Goal: Browse casually

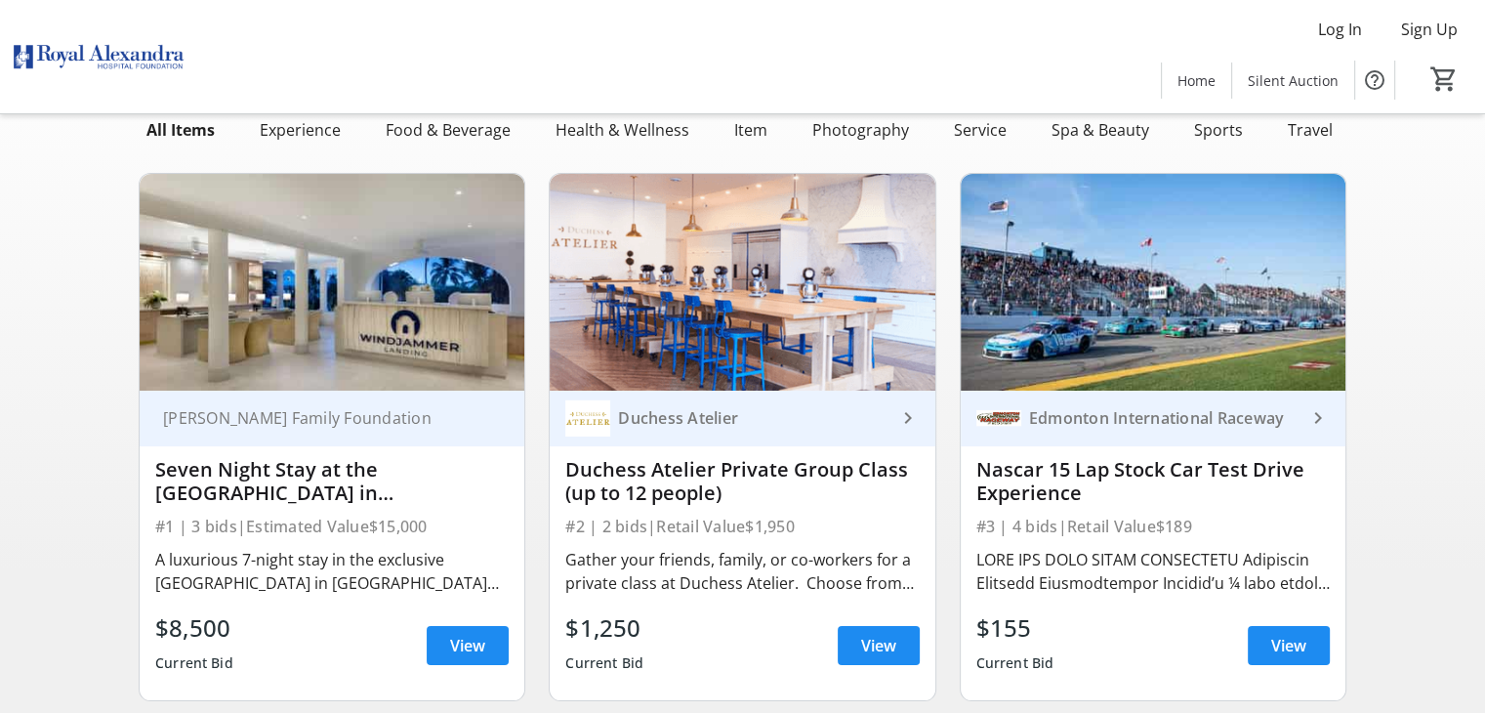
scroll to position [113, 0]
click at [871, 652] on span "View" at bounding box center [878, 645] width 35 height 23
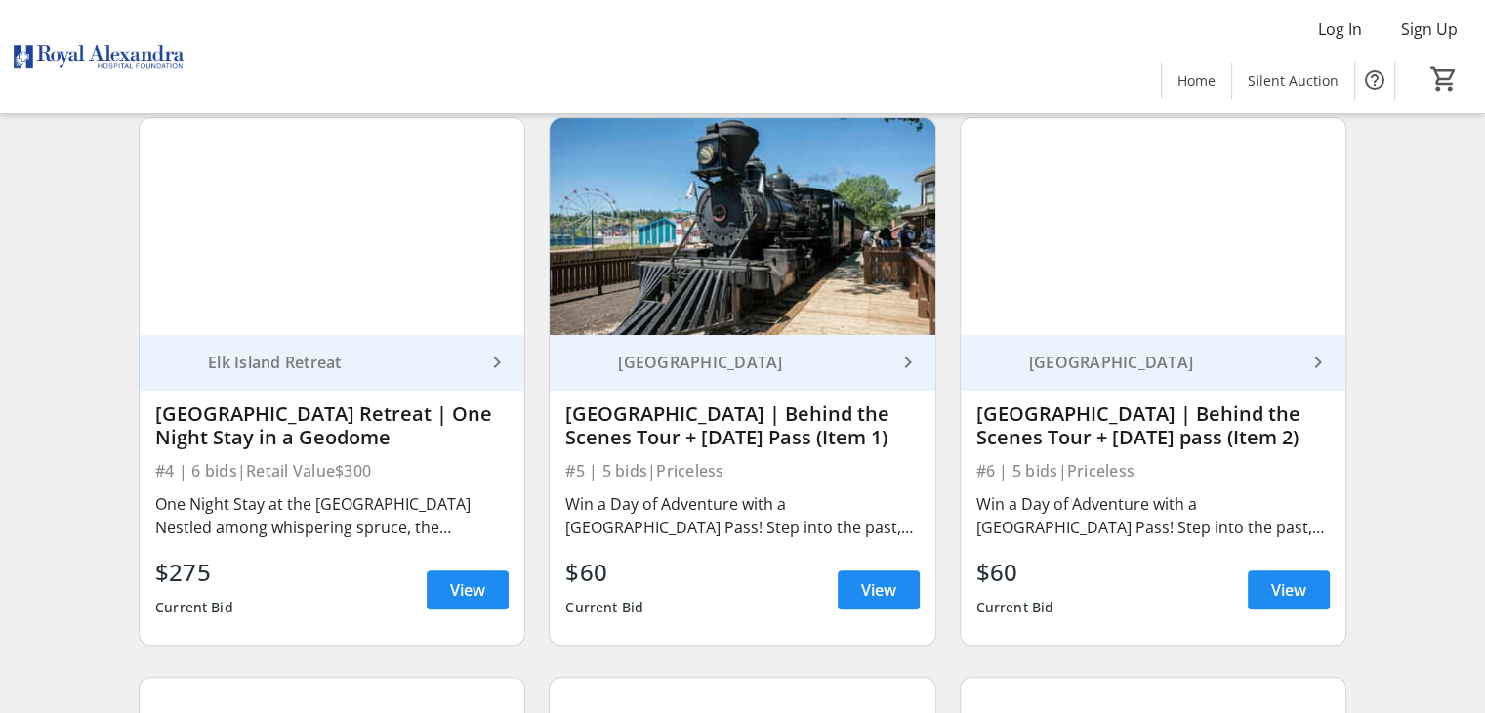
scroll to position [733, 0]
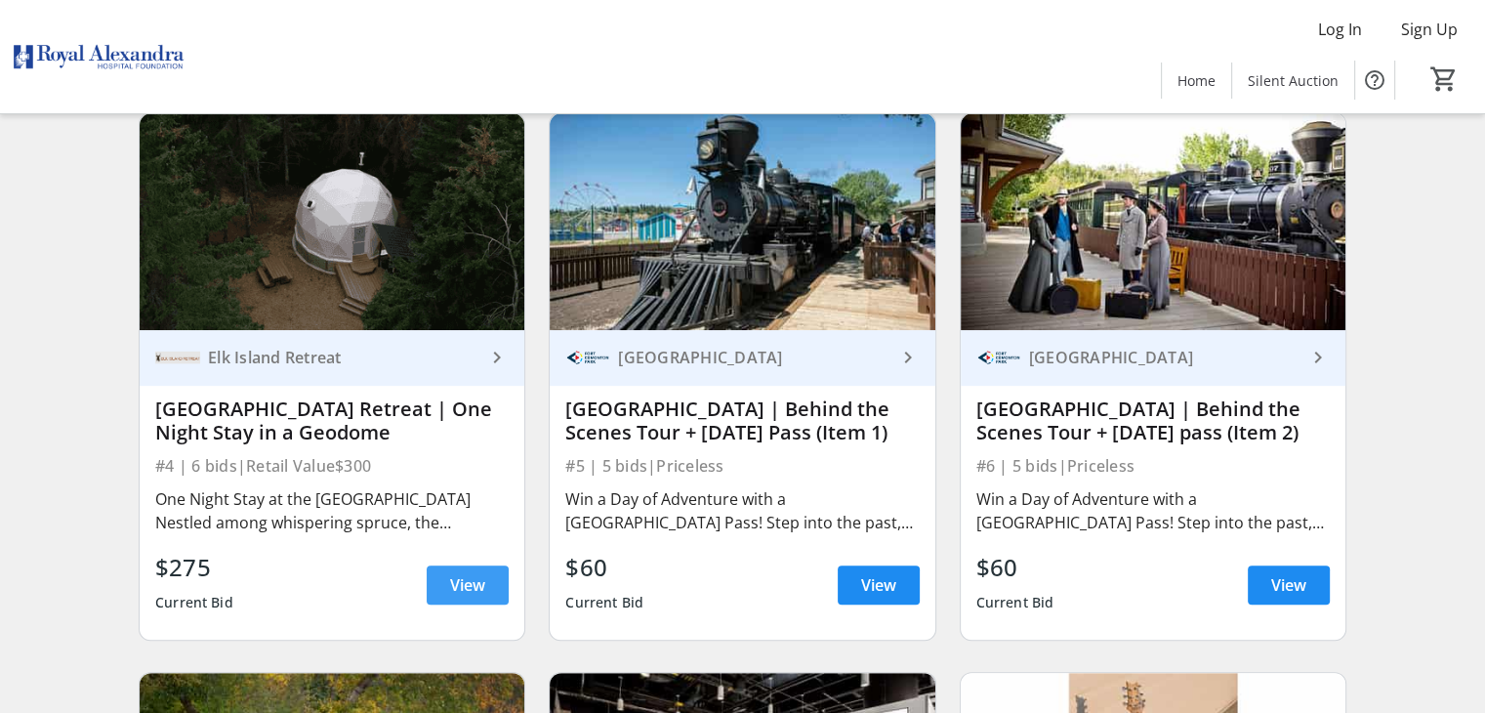
click at [455, 584] on span "View" at bounding box center [467, 584] width 35 height 23
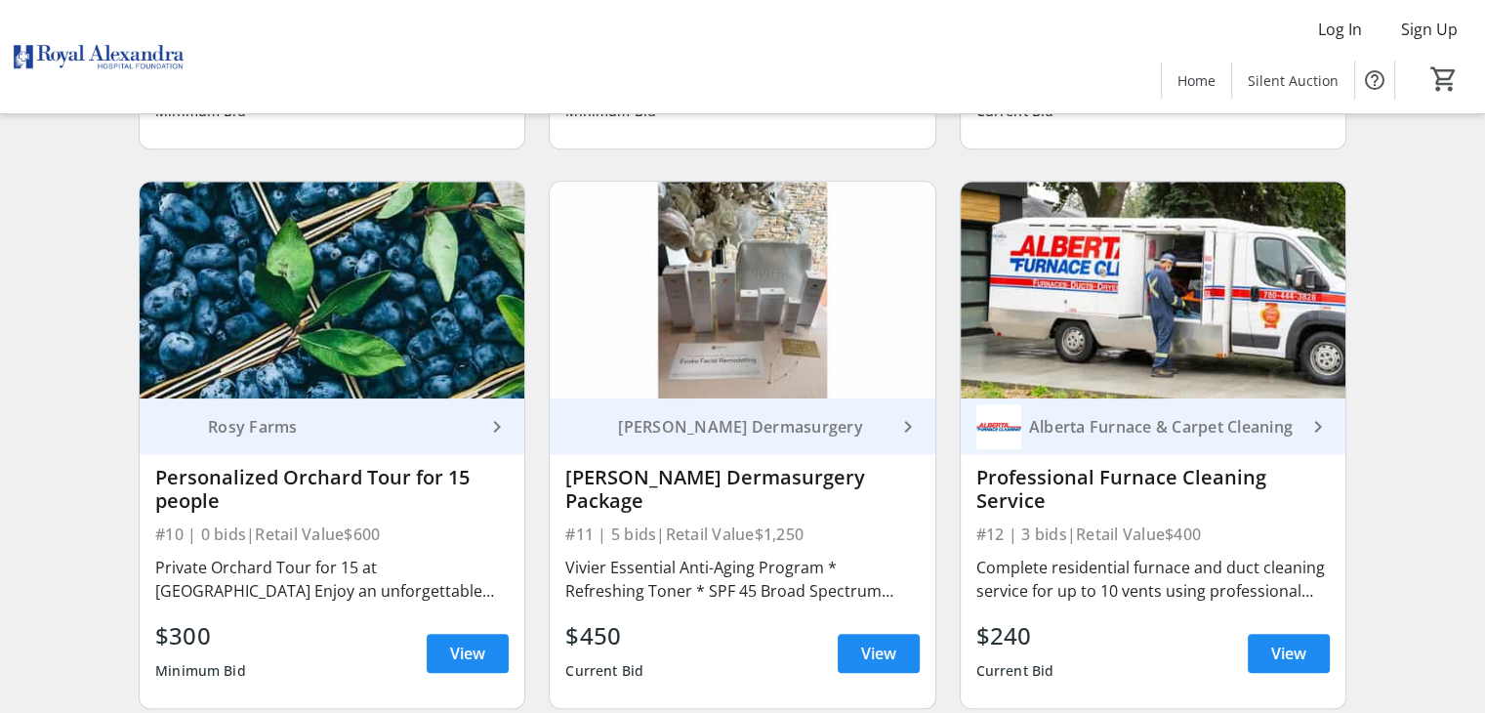
scroll to position [1783, 0]
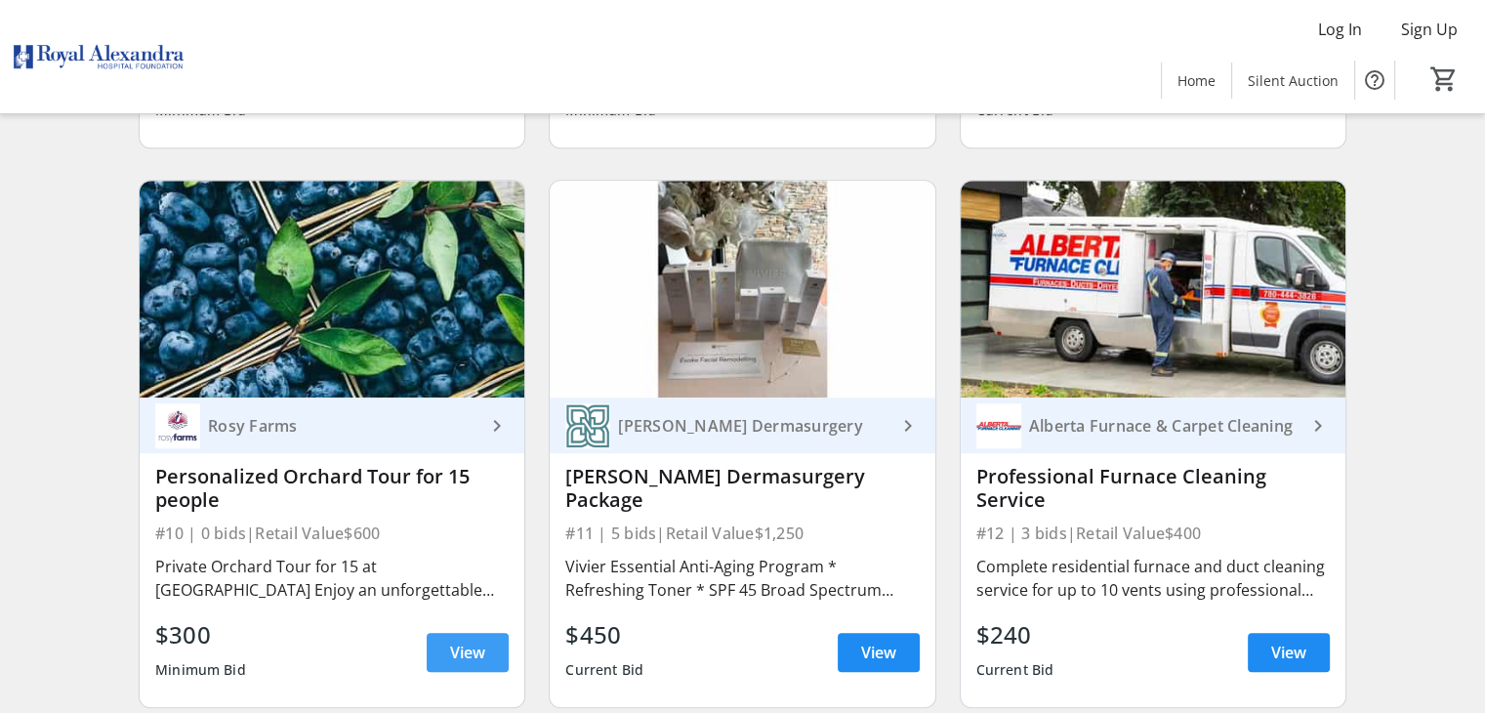
click at [469, 652] on span "View" at bounding box center [467, 651] width 35 height 23
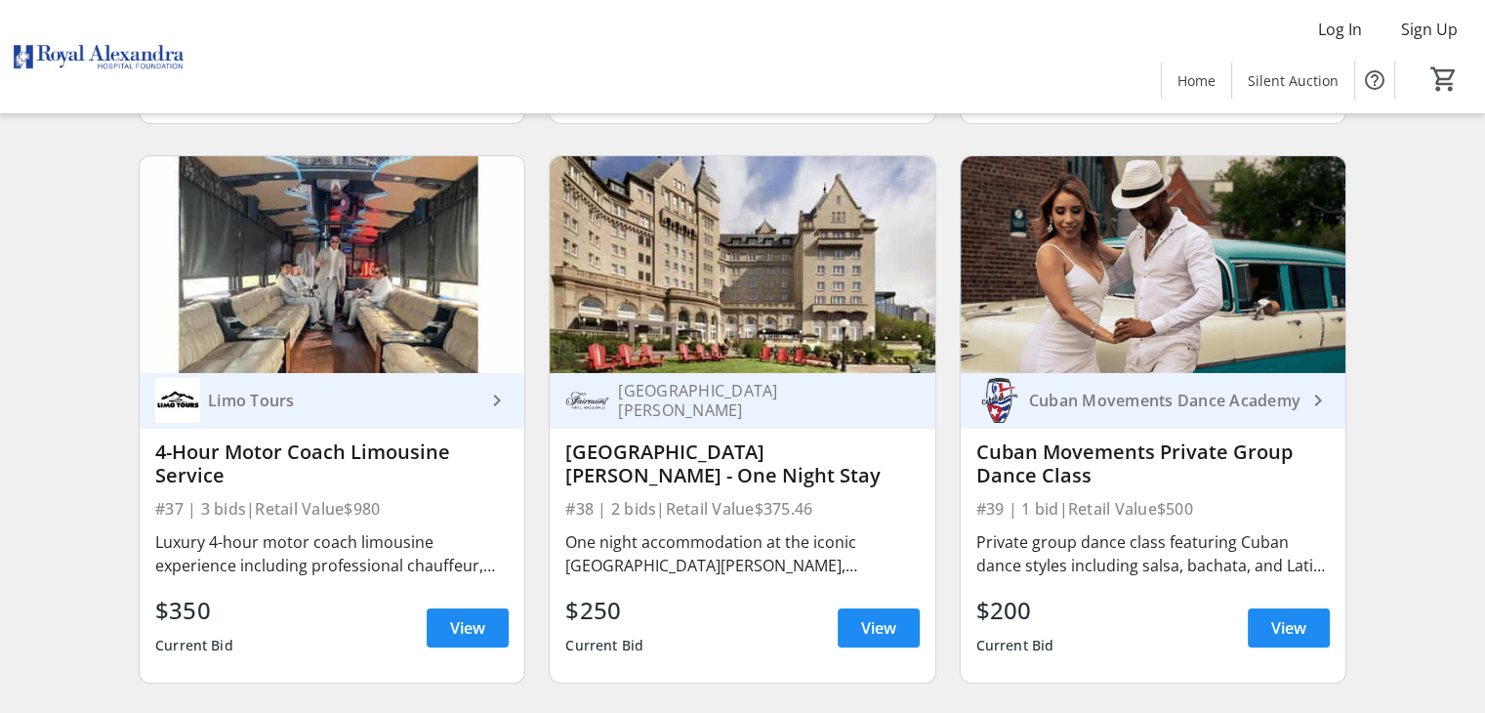
scroll to position [6798, 0]
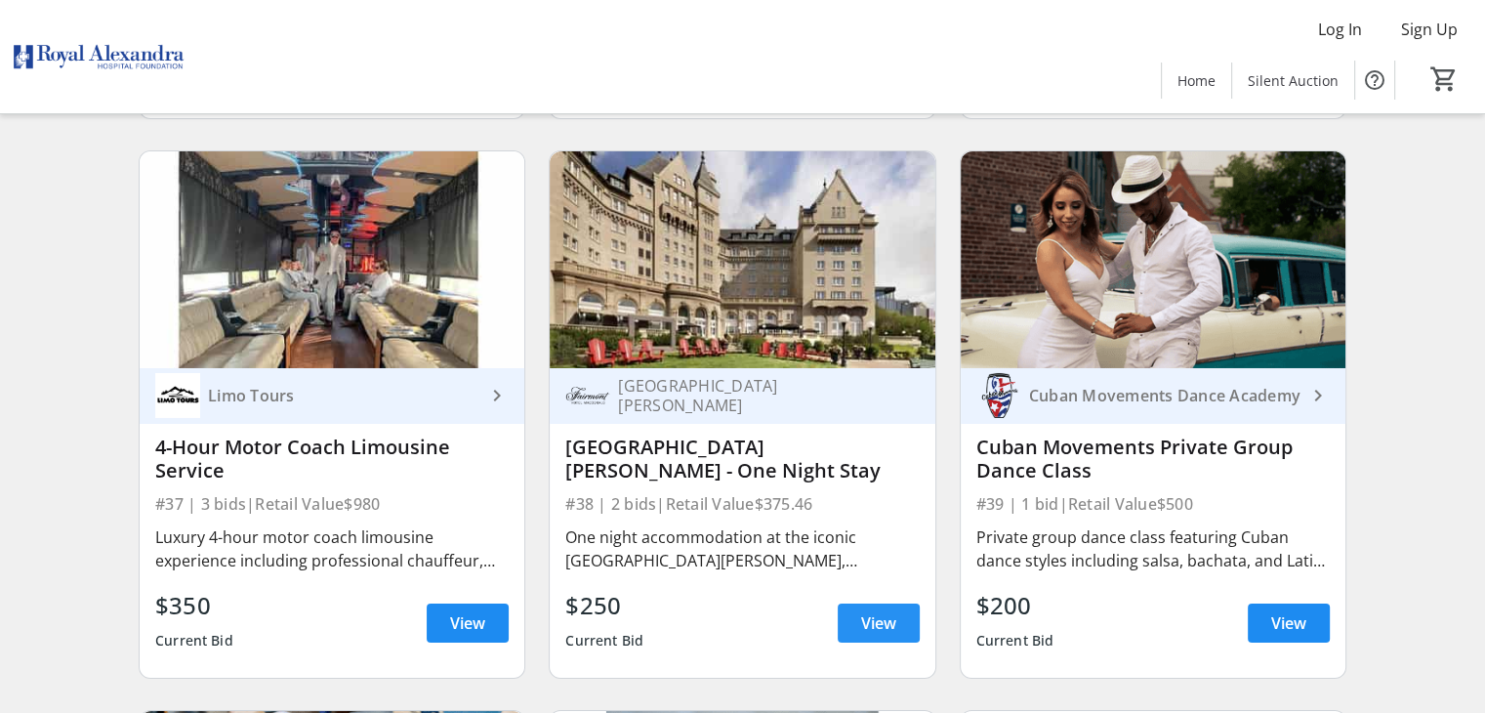
click at [880, 630] on span "View" at bounding box center [878, 622] width 35 height 23
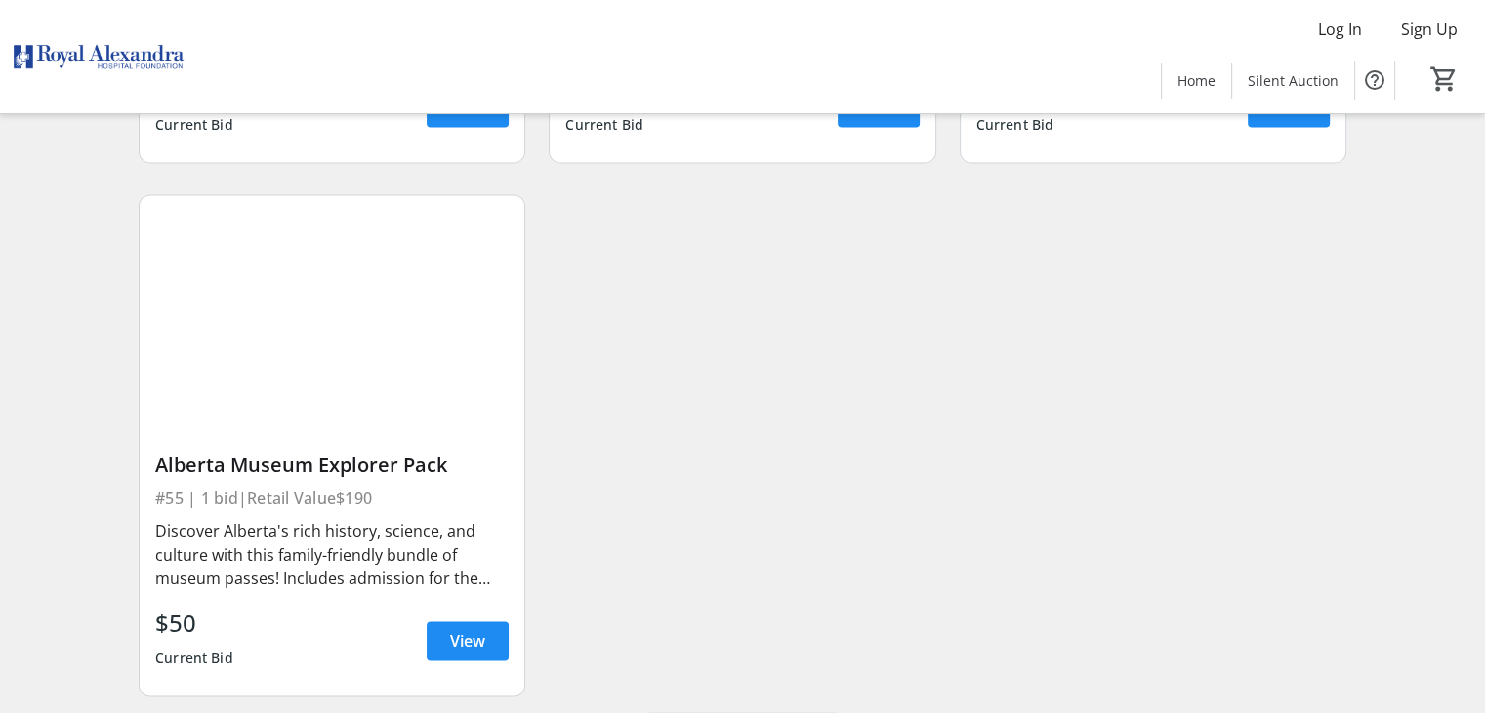
scroll to position [10093, 0]
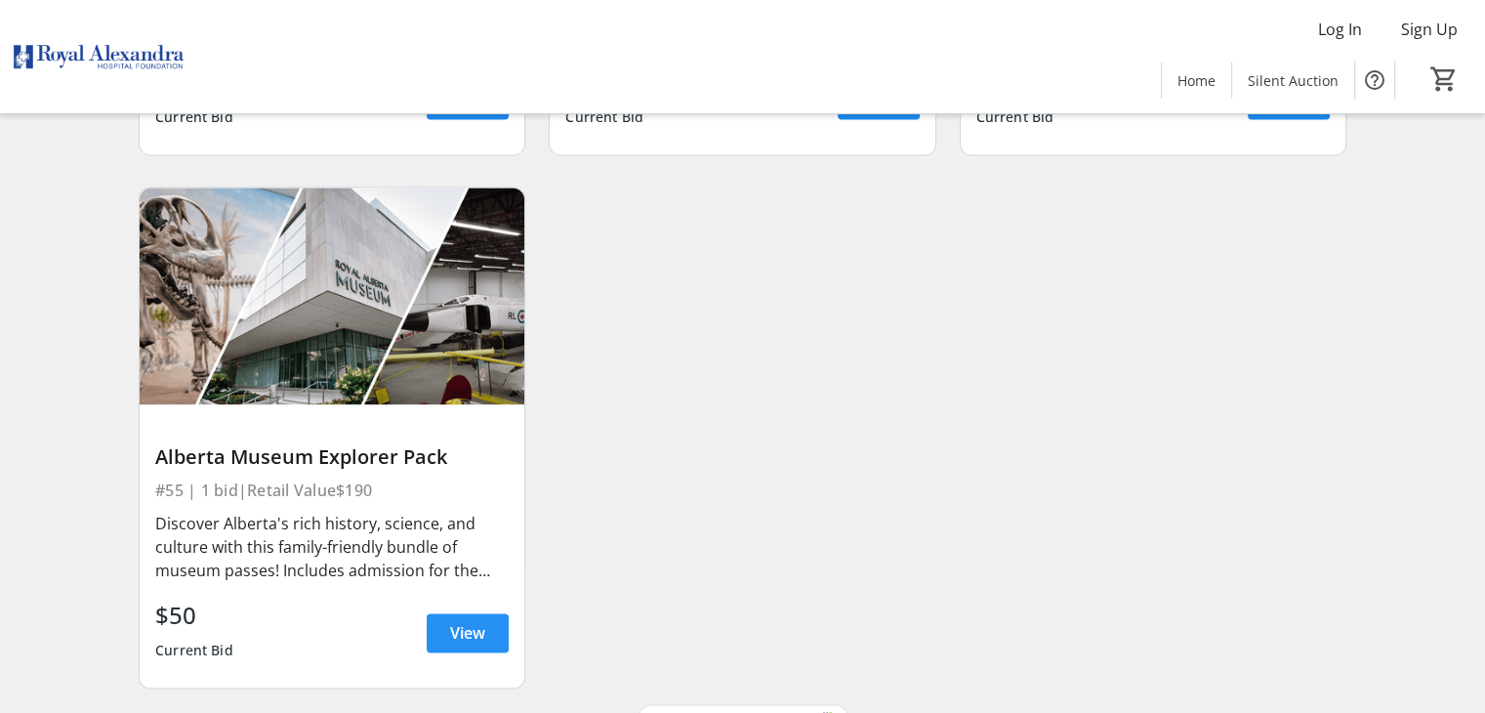
click at [474, 621] on span "View" at bounding box center [467, 632] width 35 height 23
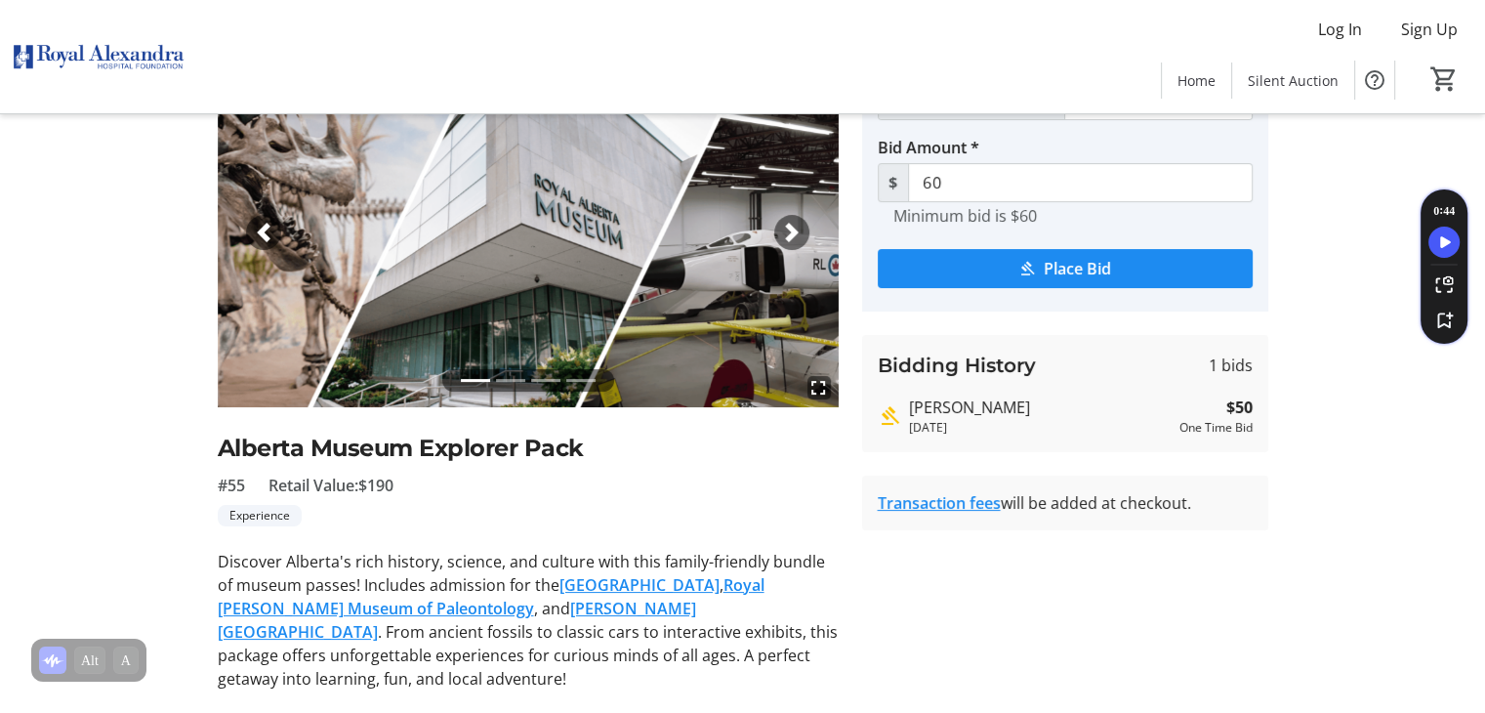
scroll to position [154, 0]
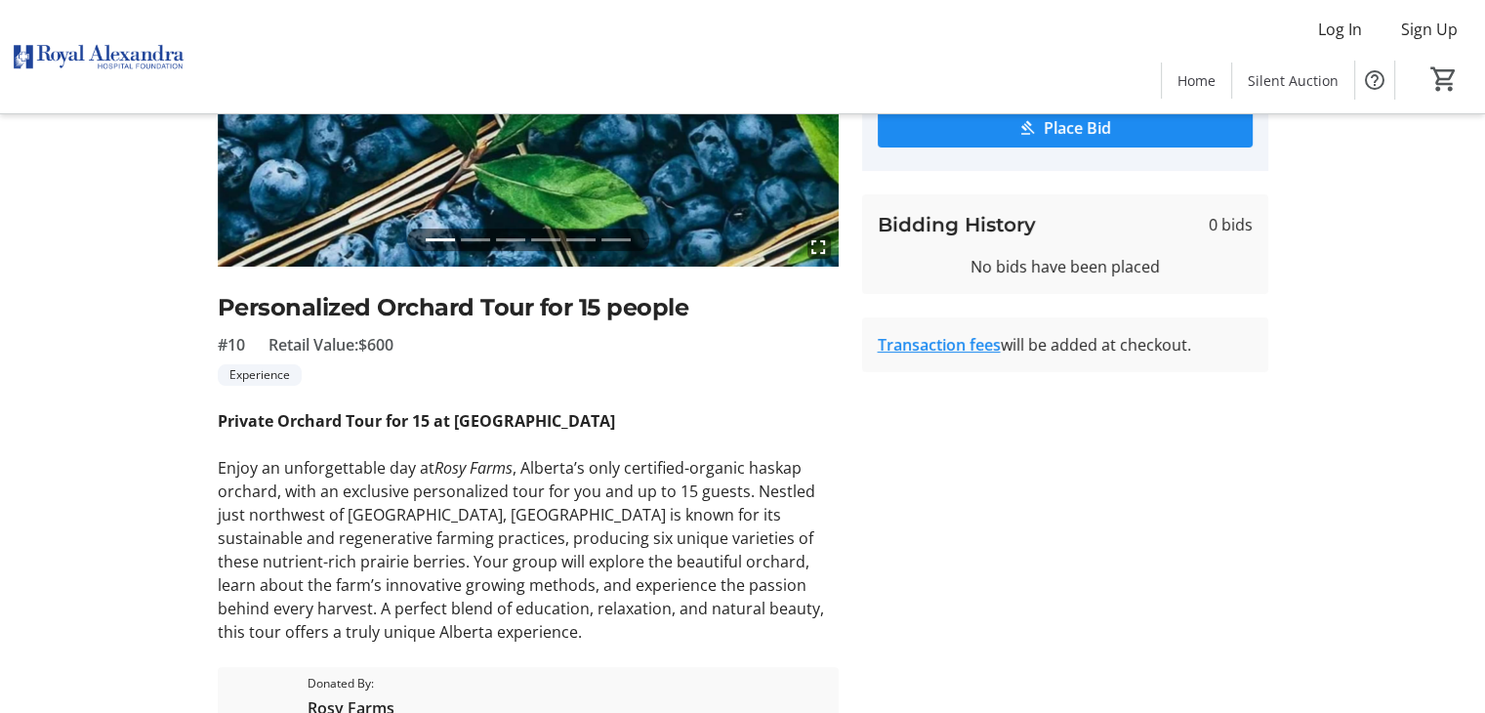
scroll to position [268, 0]
